Goal: Information Seeking & Learning: Find specific fact

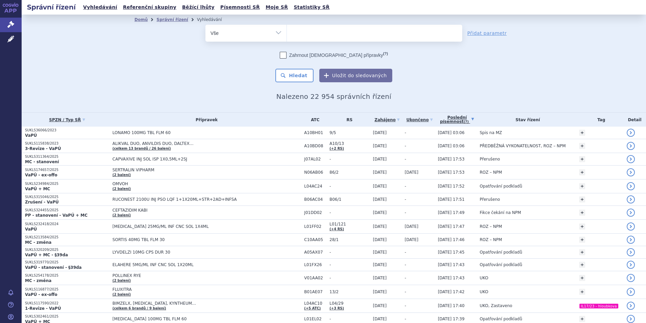
scroll to position [1048, 0]
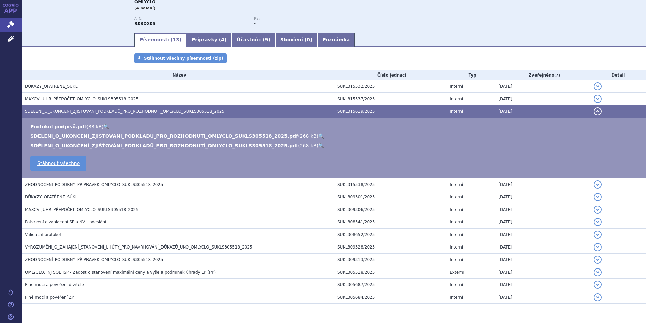
scroll to position [2, 0]
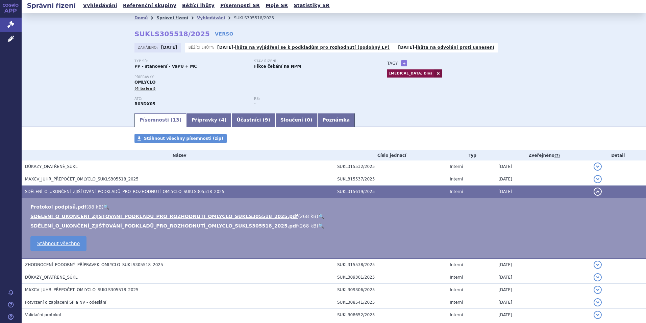
click at [159, 17] on link "Správní řízení" at bounding box center [173, 18] width 32 height 5
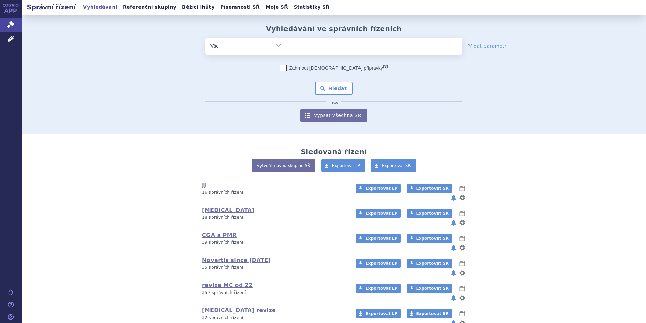
drag, startPoint x: 0, startPoint y: 0, endPoint x: 402, endPoint y: 60, distance: 406.7
click at [402, 61] on form "odstranit Vše Spisová značka Typ SŘ (?) Hledat" at bounding box center [334, 80] width 257 height 85
click at [393, 44] on ul at bounding box center [374, 45] width 175 height 14
click at [287, 44] on select at bounding box center [287, 45] width 0 height 17
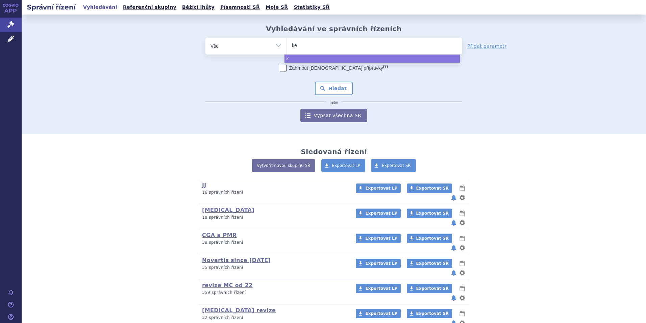
type input "kes"
type input "kesim"
type input "kesimt"
type input "kesimta"
select select "kesimta"
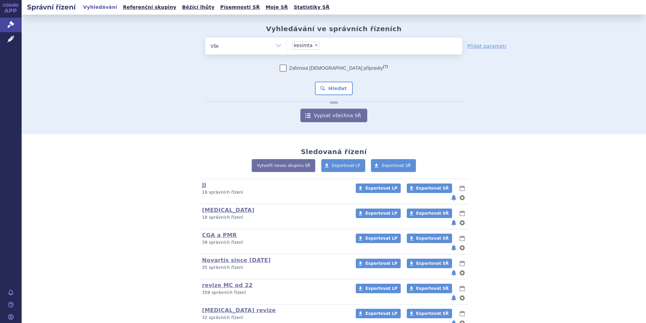
type input "kesimta"
select select
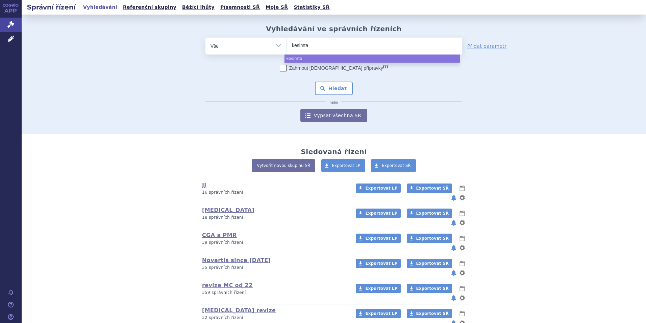
type input "kesimt"
type input "kesim"
type input "kesimp"
type input "kesimpta"
select select "kesimpta"
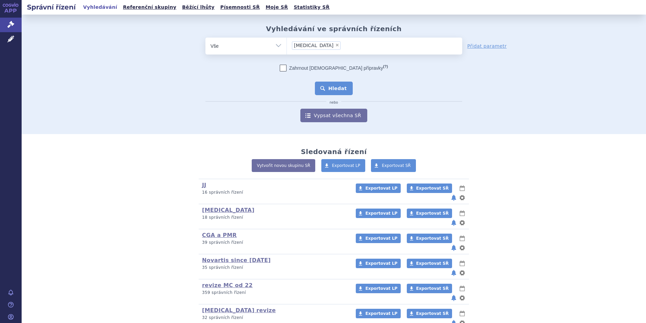
click at [342, 93] on button "Hledat" at bounding box center [334, 88] width 38 height 14
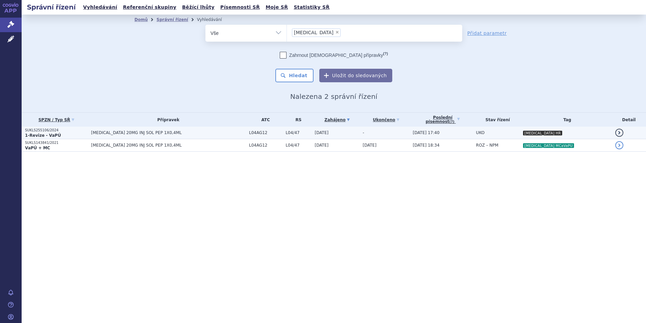
click at [113, 133] on span "KESIMPTA 20MG INJ SOL PEP 1X0,4ML" at bounding box center [168, 132] width 154 height 5
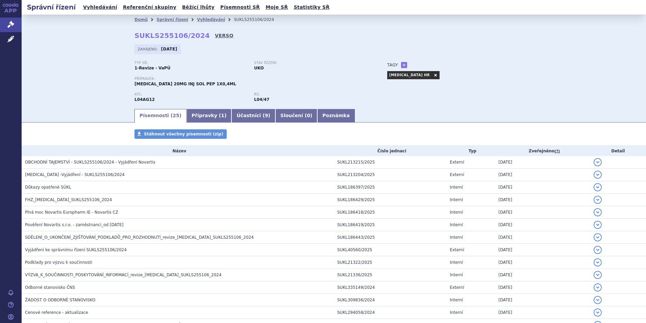
click at [215, 37] on link "VERSO" at bounding box center [224, 35] width 19 height 7
click at [148, 39] on strong "SUKLS255106/2024" at bounding box center [172, 35] width 75 height 8
drag, startPoint x: 148, startPoint y: 39, endPoint x: 143, endPoint y: 33, distance: 7.4
click at [143, 33] on strong "SUKLS255106/2024" at bounding box center [172, 35] width 75 height 8
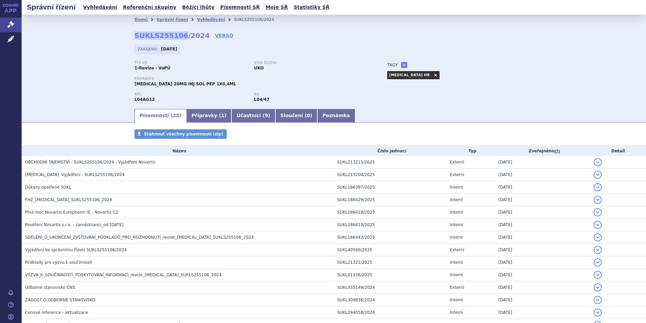
click at [143, 33] on strong "SUKLS255106/2024" at bounding box center [172, 35] width 75 height 8
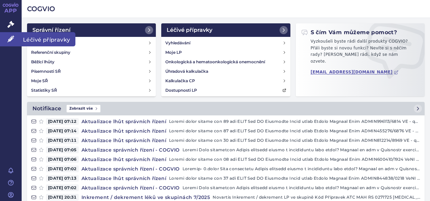
click at [16, 38] on link "Léčivé přípravky" at bounding box center [11, 39] width 22 height 14
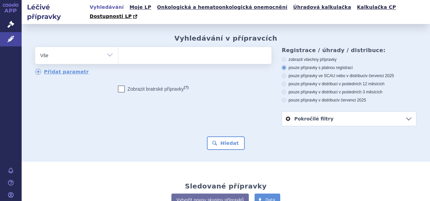
click at [220, 51] on ul at bounding box center [193, 54] width 151 height 14
click at [118, 51] on select at bounding box center [118, 55] width 0 height 17
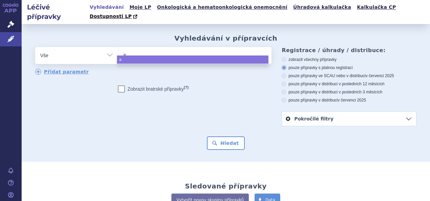
type input "ao"
type input "aop"
select select "aop"
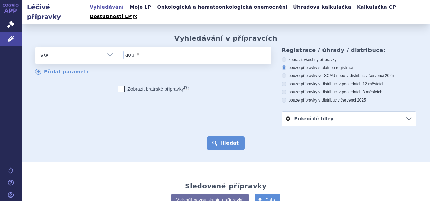
drag, startPoint x: 234, startPoint y: 131, endPoint x: 233, endPoint y: 135, distance: 3.5
click at [233, 136] on button "Hledat" at bounding box center [226, 143] width 38 height 14
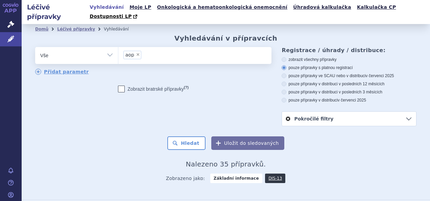
click at [111, 47] on select "Vše Přípravek/SUKL kód MAH VPOIS ATC/Aktivní látka Léková forma Síla" at bounding box center [76, 54] width 83 height 15
select select "filter-marketing-authorization-holder"
click at [35, 47] on select "Vše Přípravek/SUKL kód MAH VPOIS ATC/Aktivní látka Léková forma Síla" at bounding box center [76, 54] width 83 height 15
click at [161, 50] on ul at bounding box center [193, 54] width 151 height 14
click at [118, 50] on select at bounding box center [118, 55] width 0 height 17
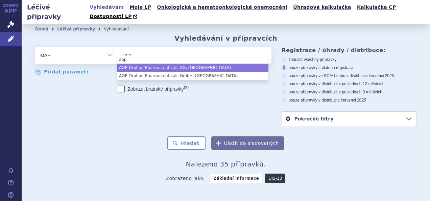
type input "aop"
select select "AOP Orphan Pharmaceuticals AG, Wien"
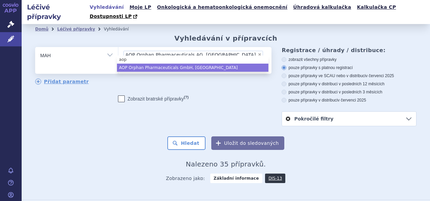
type input "aop"
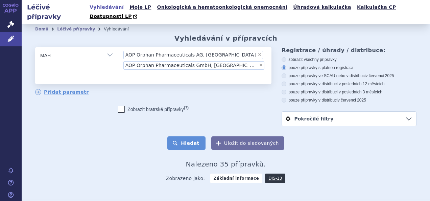
click at [203, 136] on button "Hledat" at bounding box center [186, 143] width 38 height 14
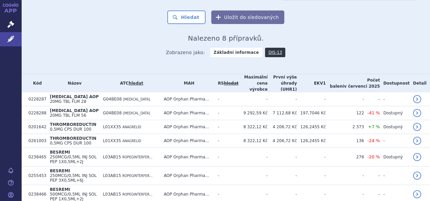
scroll to position [137, 0]
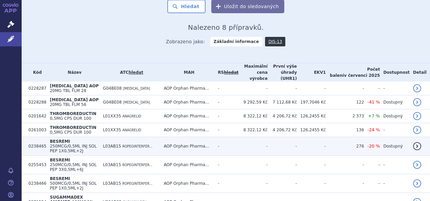
click at [112, 137] on td "L03AB15 ROPEGINTERFER..." at bounding box center [129, 146] width 61 height 19
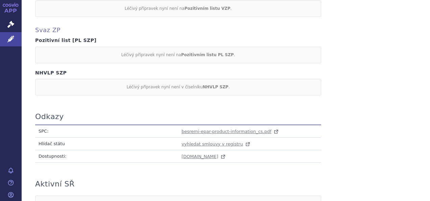
scroll to position [371, 0]
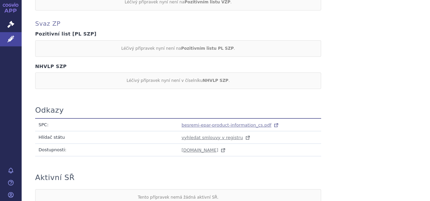
click at [221, 122] on span "besremi-epar-product-information_cs.pdf" at bounding box center [227, 124] width 90 height 5
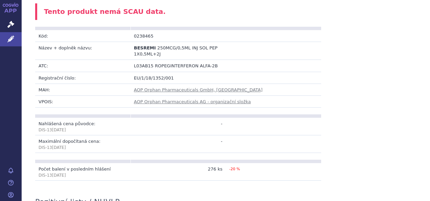
scroll to position [0, 0]
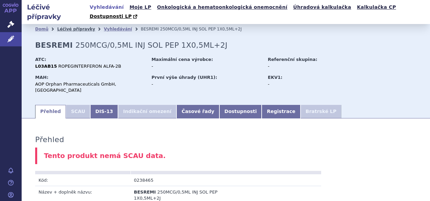
click at [78, 27] on link "Léčivé přípravky" at bounding box center [76, 29] width 38 height 5
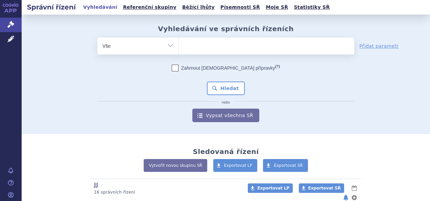
click at [151, 47] on select "Vše Spisová značka Typ SŘ Přípravek/SUKL kód Účastník/Držitel" at bounding box center [137, 45] width 81 height 15
select select "filter-participant"
click at [97, 38] on select "Vše Spisová značka Typ SŘ Přípravek/SUKL kód Účastník/Držitel" at bounding box center [137, 45] width 81 height 15
click at [220, 46] on ul at bounding box center [266, 45] width 175 height 14
click at [179, 46] on select at bounding box center [178, 45] width 0 height 17
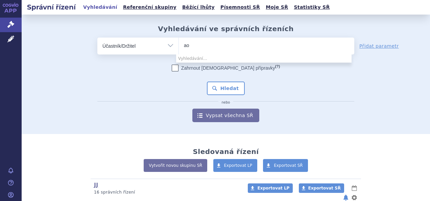
type input "a"
type input "o"
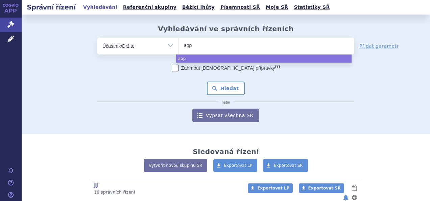
type input "aop"
select select "aop"
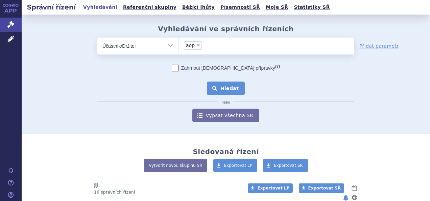
drag, startPoint x: 213, startPoint y: 80, endPoint x: 213, endPoint y: 87, distance: 6.1
click at [213, 87] on div "Zahrnout bratrské přípravky (?) * Pozor, hledání dle vyhledávacího parametru In…" at bounding box center [225, 93] width 257 height 57
click at [213, 89] on button "Hledat" at bounding box center [226, 88] width 38 height 14
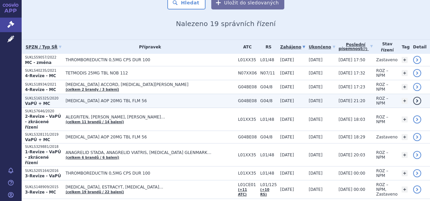
scroll to position [70, 0]
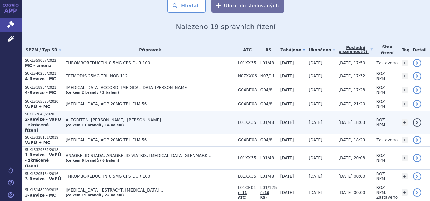
click at [131, 118] on span "ALEGRITEN, [PERSON_NAME], [PERSON_NAME]…" at bounding box center [150, 120] width 169 height 5
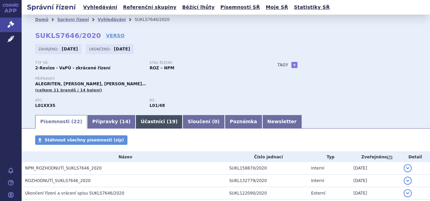
click at [144, 120] on link "Účastníci ( 19 )" at bounding box center [159, 122] width 47 height 14
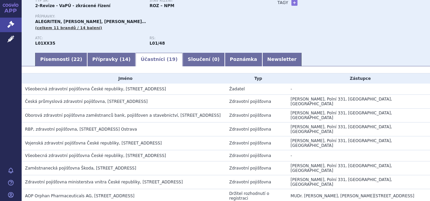
scroll to position [61, 0]
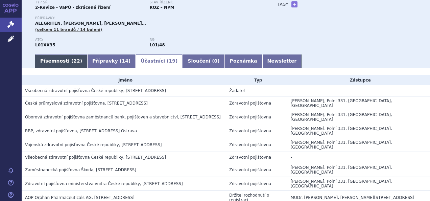
click at [58, 64] on link "Písemnosti ( 22 )" at bounding box center [61, 61] width 52 height 14
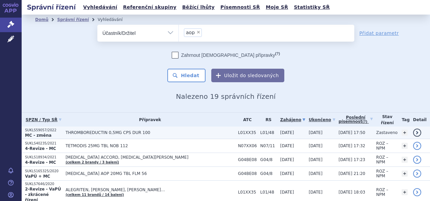
click at [92, 130] on span "THROMBOREDUCTIN 0,5MG CPS DUR 100" at bounding box center [150, 132] width 169 height 5
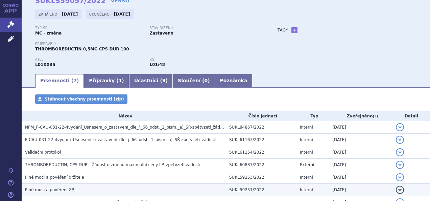
scroll to position [82, 0]
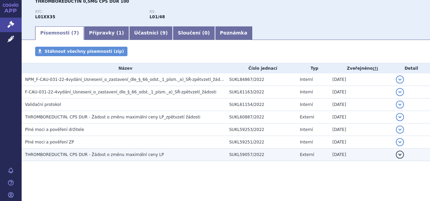
click at [104, 154] on span "THROMBOREDUCTIN, CPS DUR - Žádost o změnu maximální ceny LP" at bounding box center [94, 154] width 139 height 5
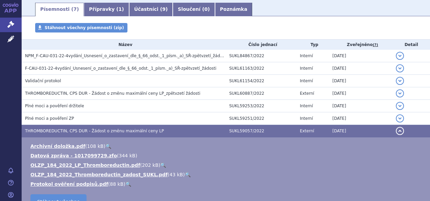
scroll to position [116, 0]
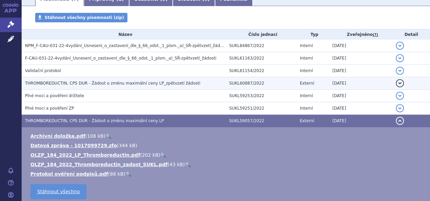
click at [108, 81] on span "THROMBOREDUCTIN, CPS DUR - Žádost o změnu maximální ceny LP_zpětvzetí žádosti" at bounding box center [112, 83] width 175 height 5
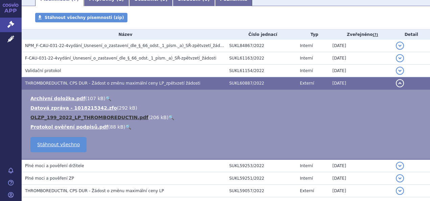
click at [114, 115] on link "OLZP_199_2022_LP_THROMBOREDUCTIN.pdf" at bounding box center [89, 117] width 118 height 5
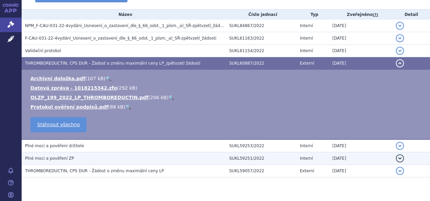
scroll to position [152, 0]
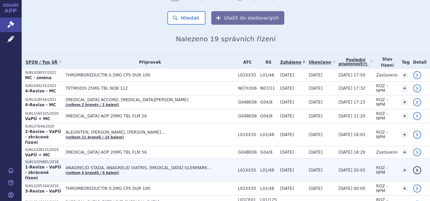
scroll to position [68, 0]
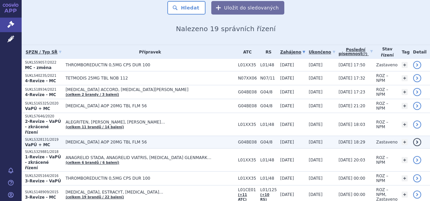
click at [78, 140] on span "[MEDICAL_DATA] AOP 20MG TBL FLM 56" at bounding box center [150, 142] width 169 height 5
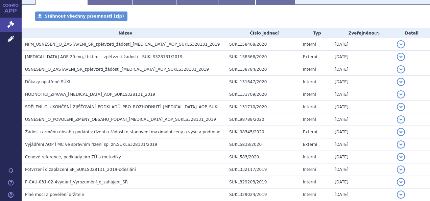
scroll to position [203, 0]
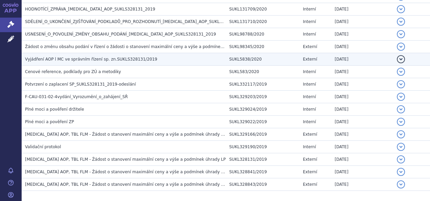
click at [86, 59] on span "Vyjádření AOP l MC ve správním řízení sp. zn.SUKLS328131/2019" at bounding box center [91, 59] width 132 height 5
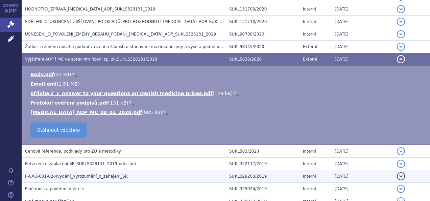
scroll to position [304, 0]
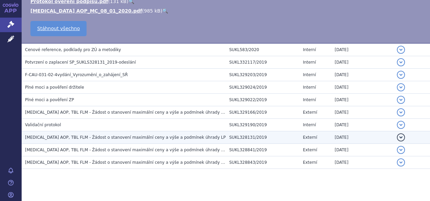
click at [96, 137] on span "TADALAFIL AOP, TBL FLM - Žádost o stanovení maximální ceny a výše a podmínek úh…" at bounding box center [125, 137] width 201 height 5
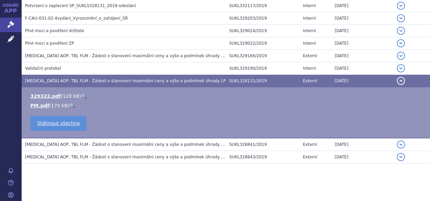
scroll to position [282, 0]
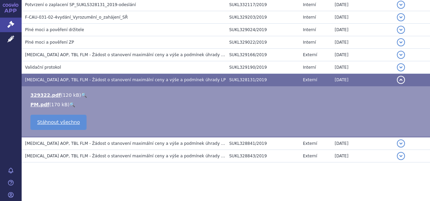
click at [56, 137] on td "TADALAFIL AOP, TBL FLM - Žádost o stanovení maximální ceny a výše a podmínek úh…" at bounding box center [124, 143] width 204 height 13
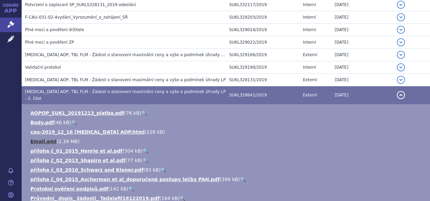
click at [39, 139] on link "Email.eml" at bounding box center [43, 141] width 26 height 5
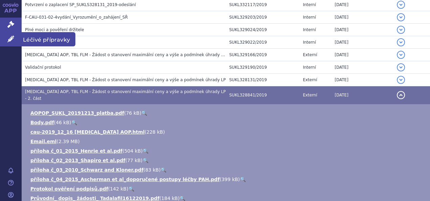
click at [14, 37] on icon at bounding box center [10, 38] width 7 height 7
